Goal: Register for event/course: Register for event/course

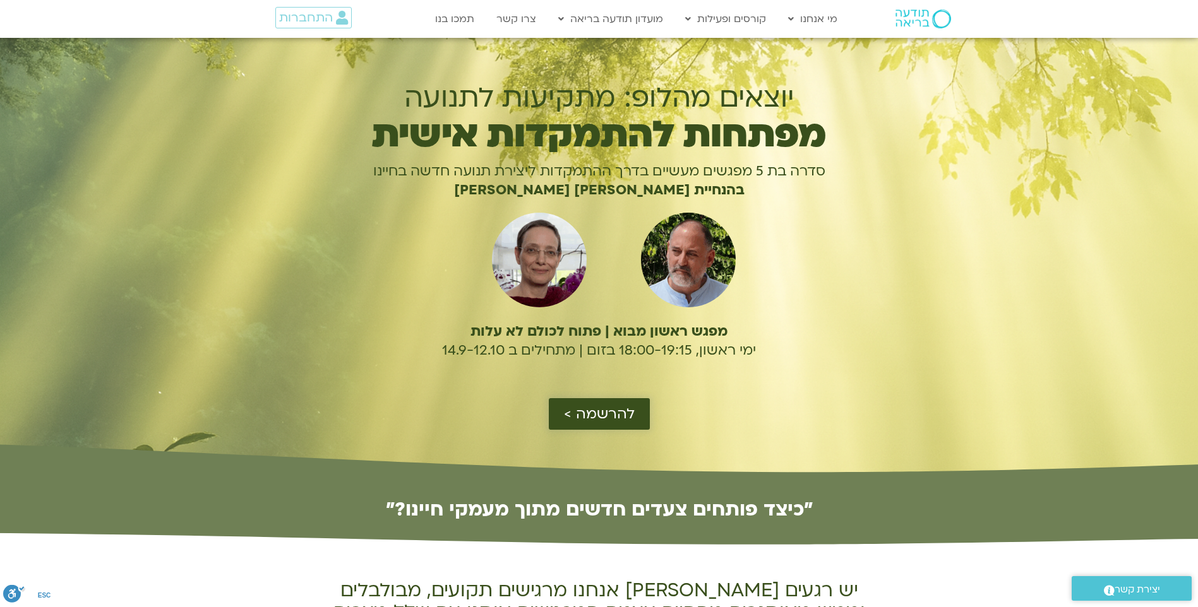
click at [609, 409] on span "להרשמה >" at bounding box center [599, 414] width 71 height 16
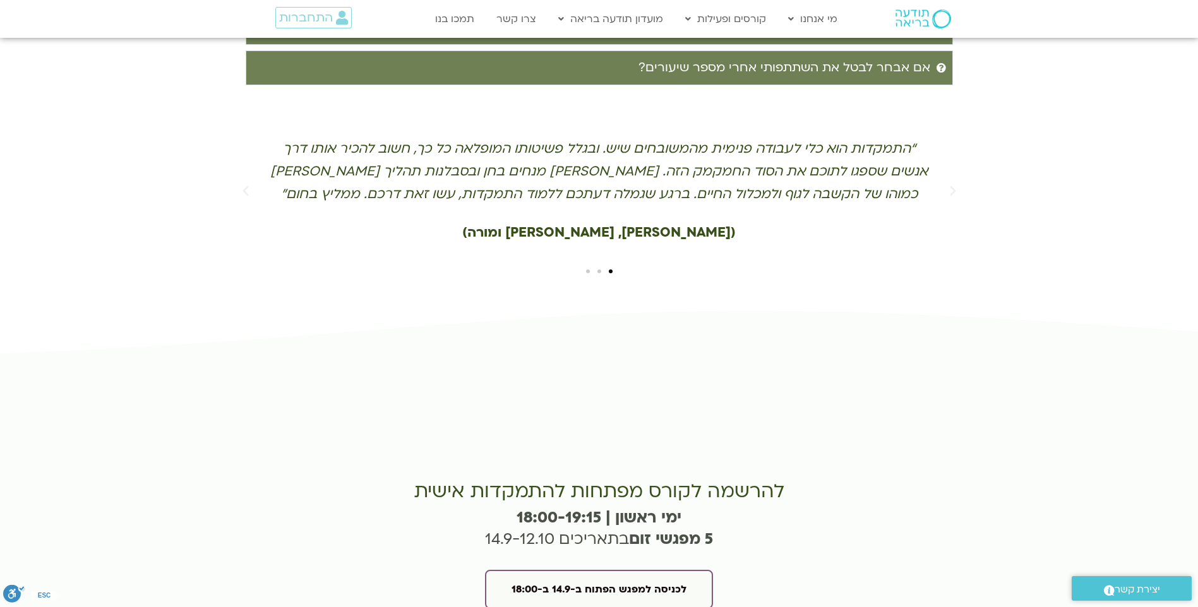
scroll to position [2778, 0]
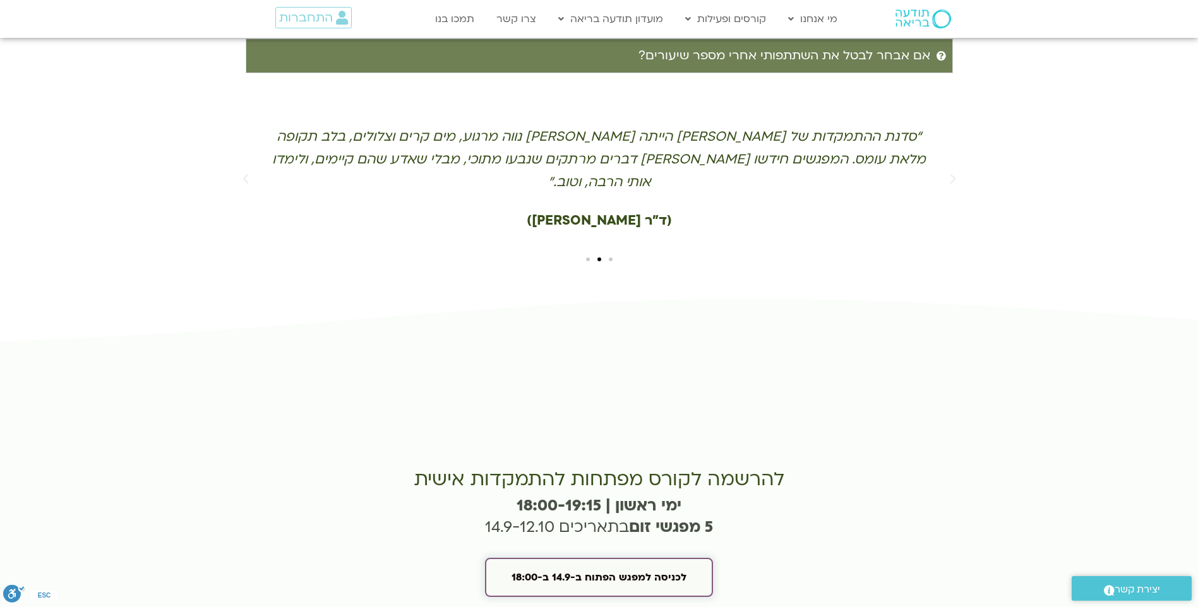
click at [609, 572] on span "לכניסה למפגש הפתוח ב-14.9 ב-18:00" at bounding box center [598, 577] width 175 height 11
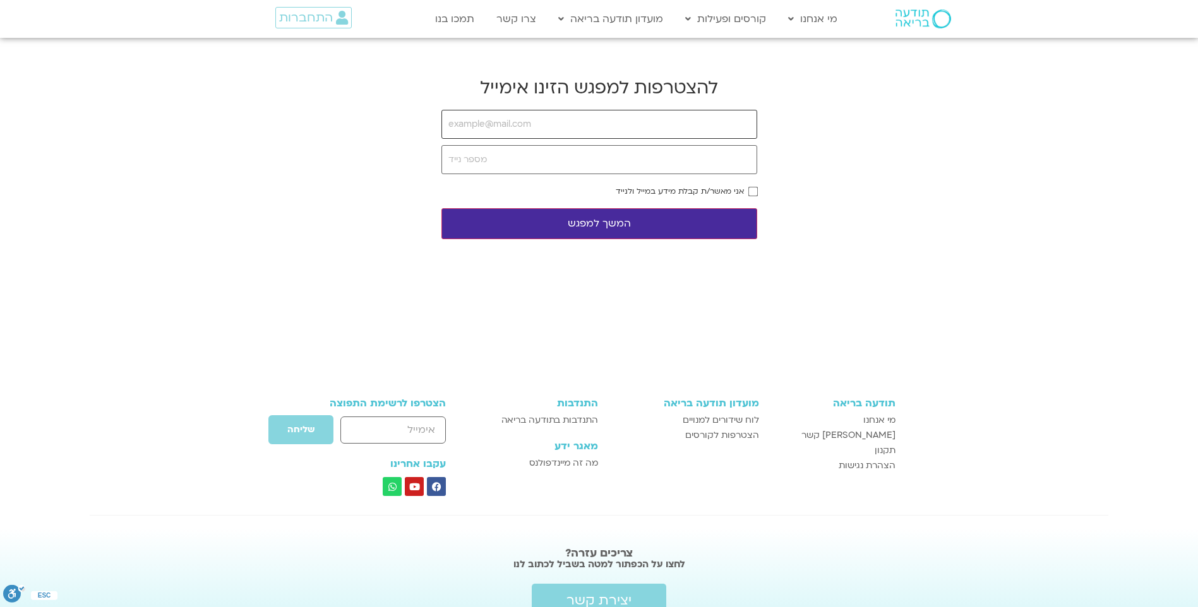
click at [549, 119] on input "email" at bounding box center [599, 124] width 316 height 29
type input "nurit212@gmail.com"
click at [545, 164] on input "tel" at bounding box center [599, 159] width 316 height 29
type input "0502331353"
click at [597, 215] on button "המשך למפגש" at bounding box center [599, 223] width 316 height 31
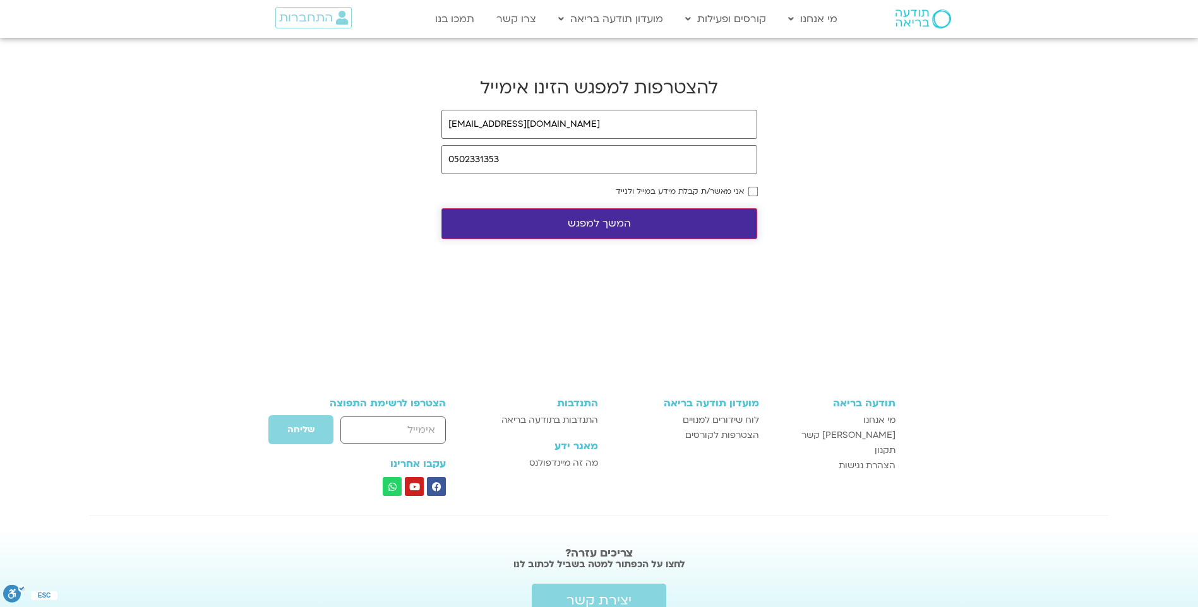
click at [598, 217] on button "המשך למפגש" at bounding box center [599, 223] width 316 height 31
